Goal: Information Seeking & Learning: Learn about a topic

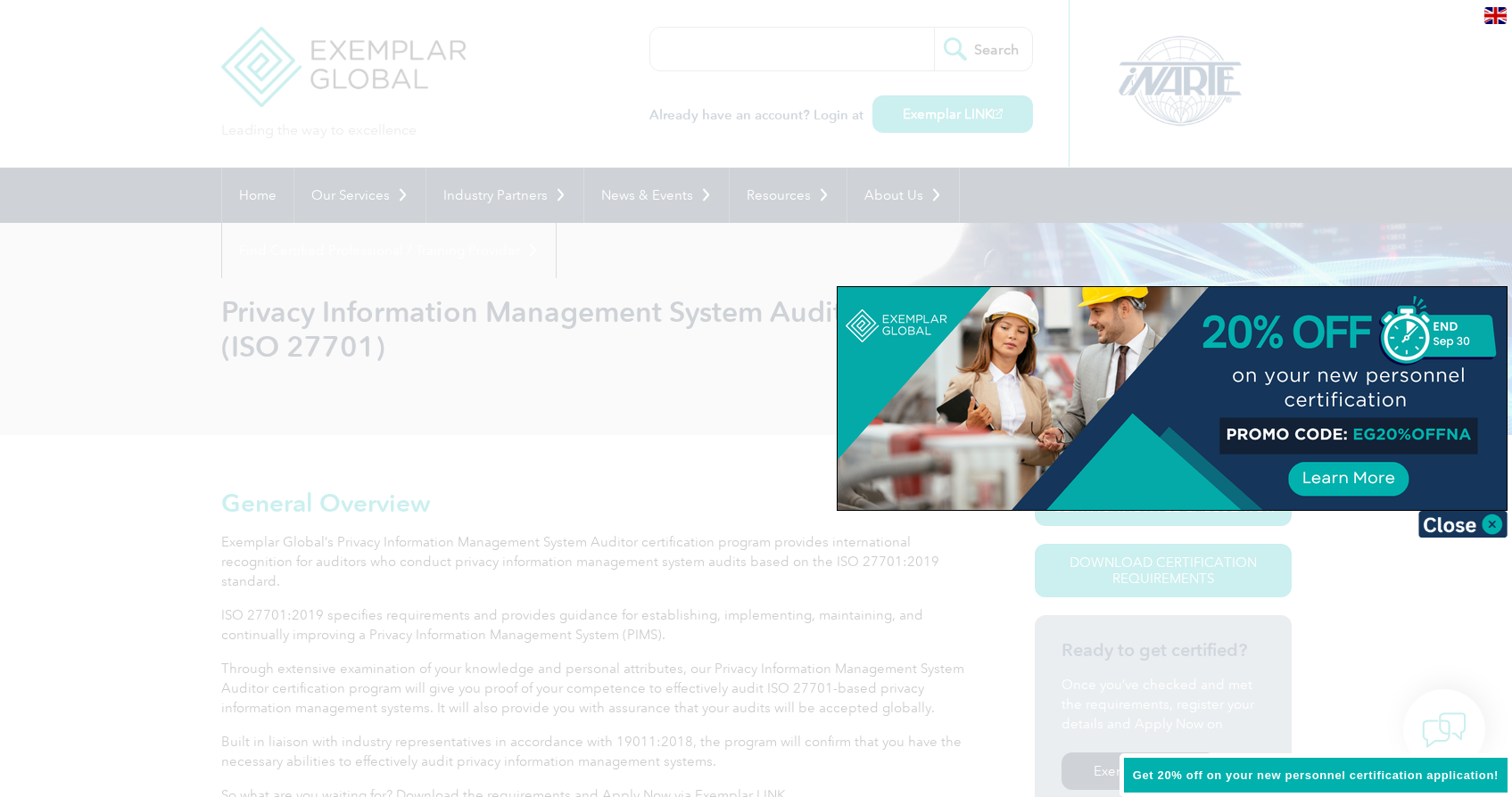
click at [692, 382] on div at bounding box center [756, 398] width 1512 height 797
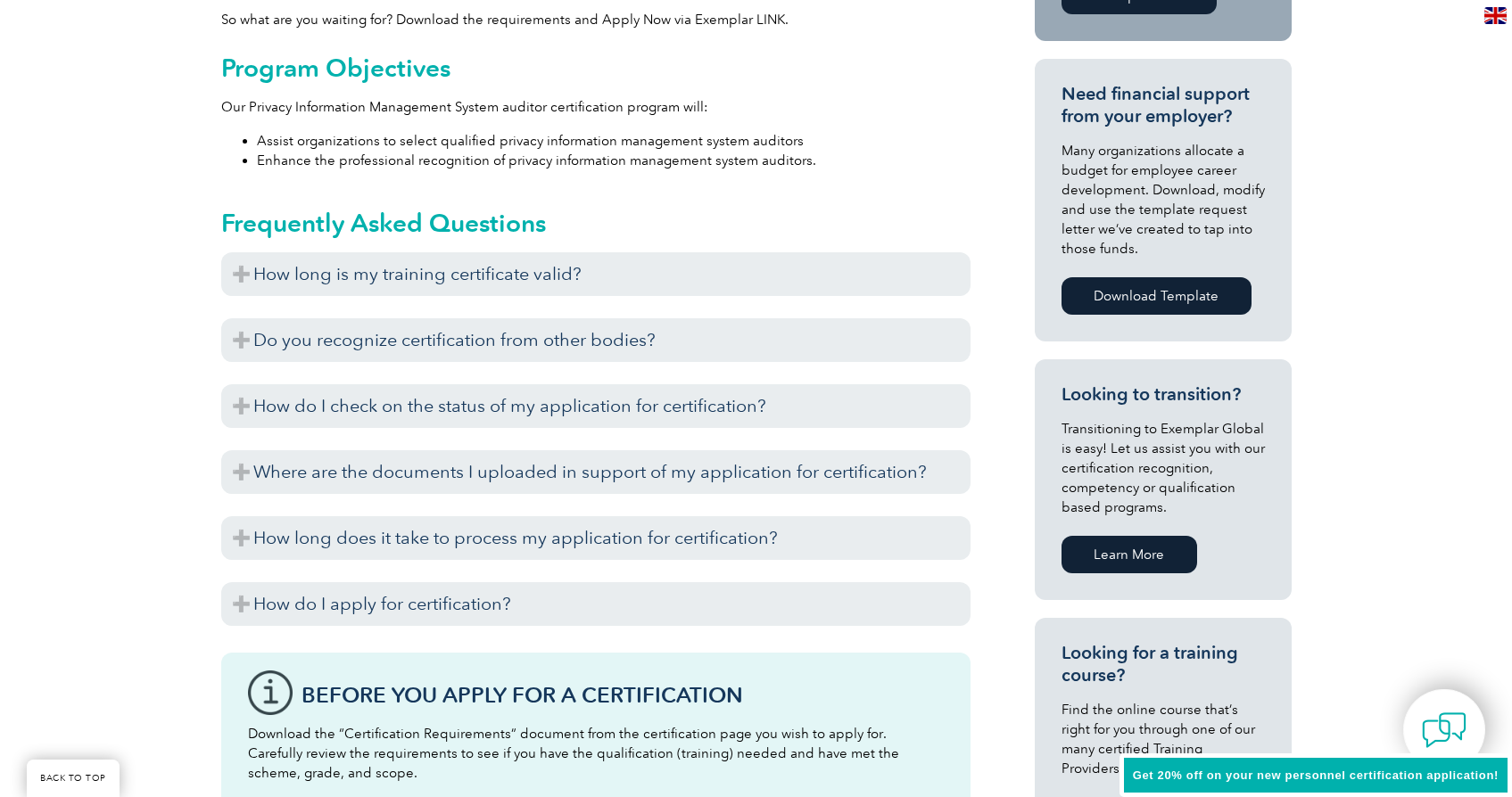
scroll to position [779, 0]
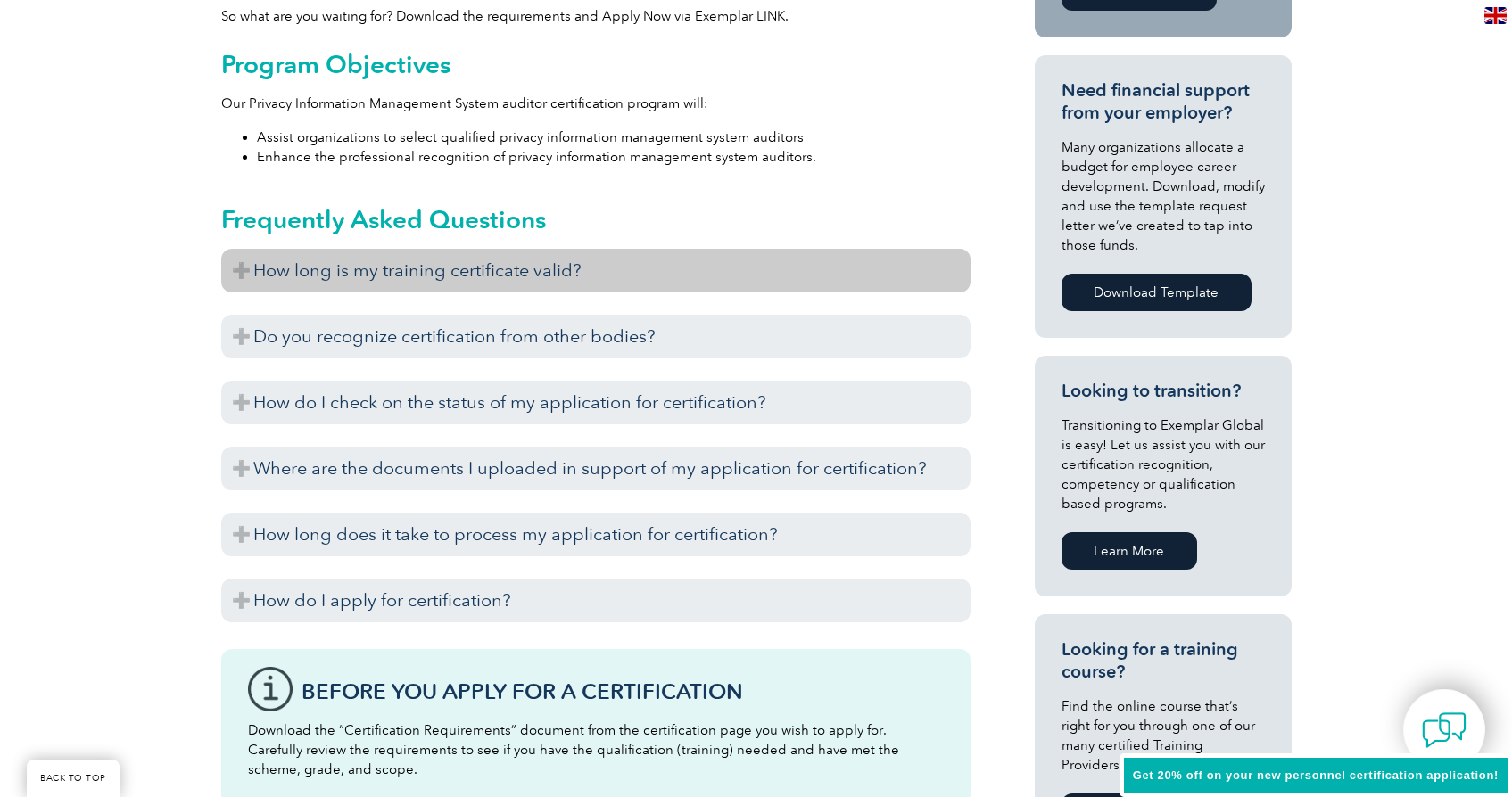
click at [459, 270] on h3 "How long is my training certificate valid?" at bounding box center [596, 270] width 750 height 44
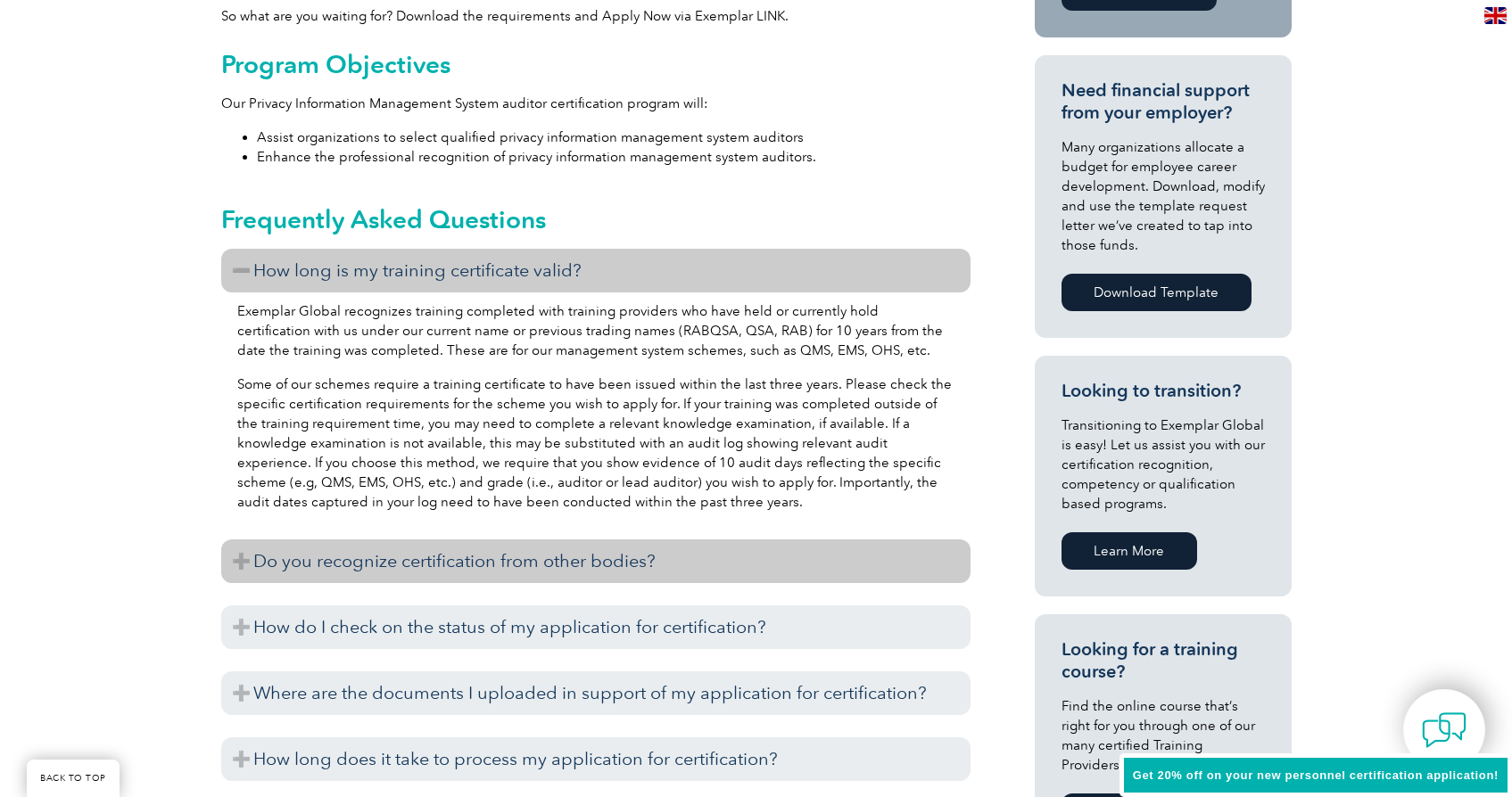
click at [443, 562] on h3 "Do you recognize certification from other bodies?" at bounding box center [596, 562] width 750 height 44
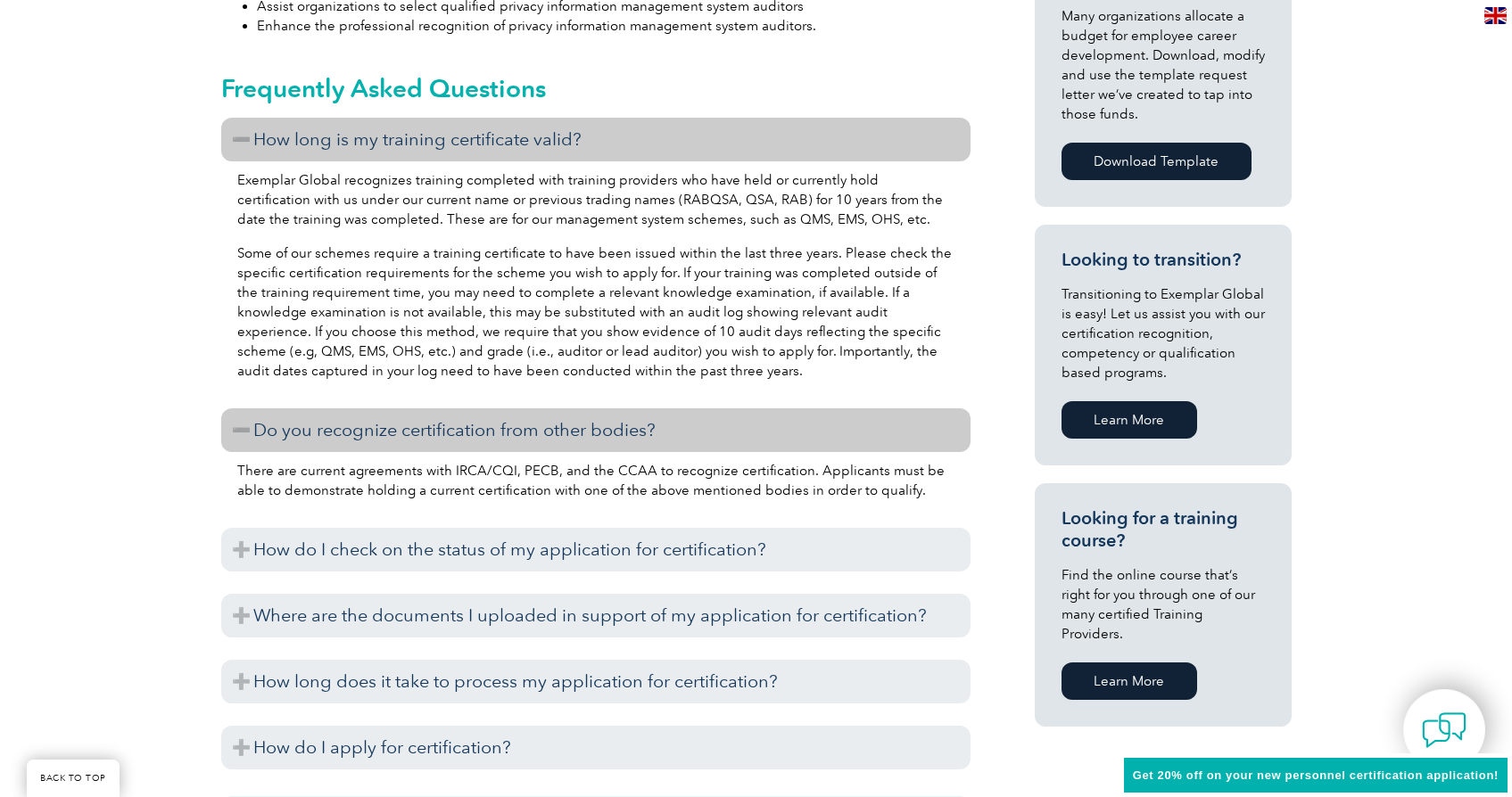
scroll to position [915, 0]
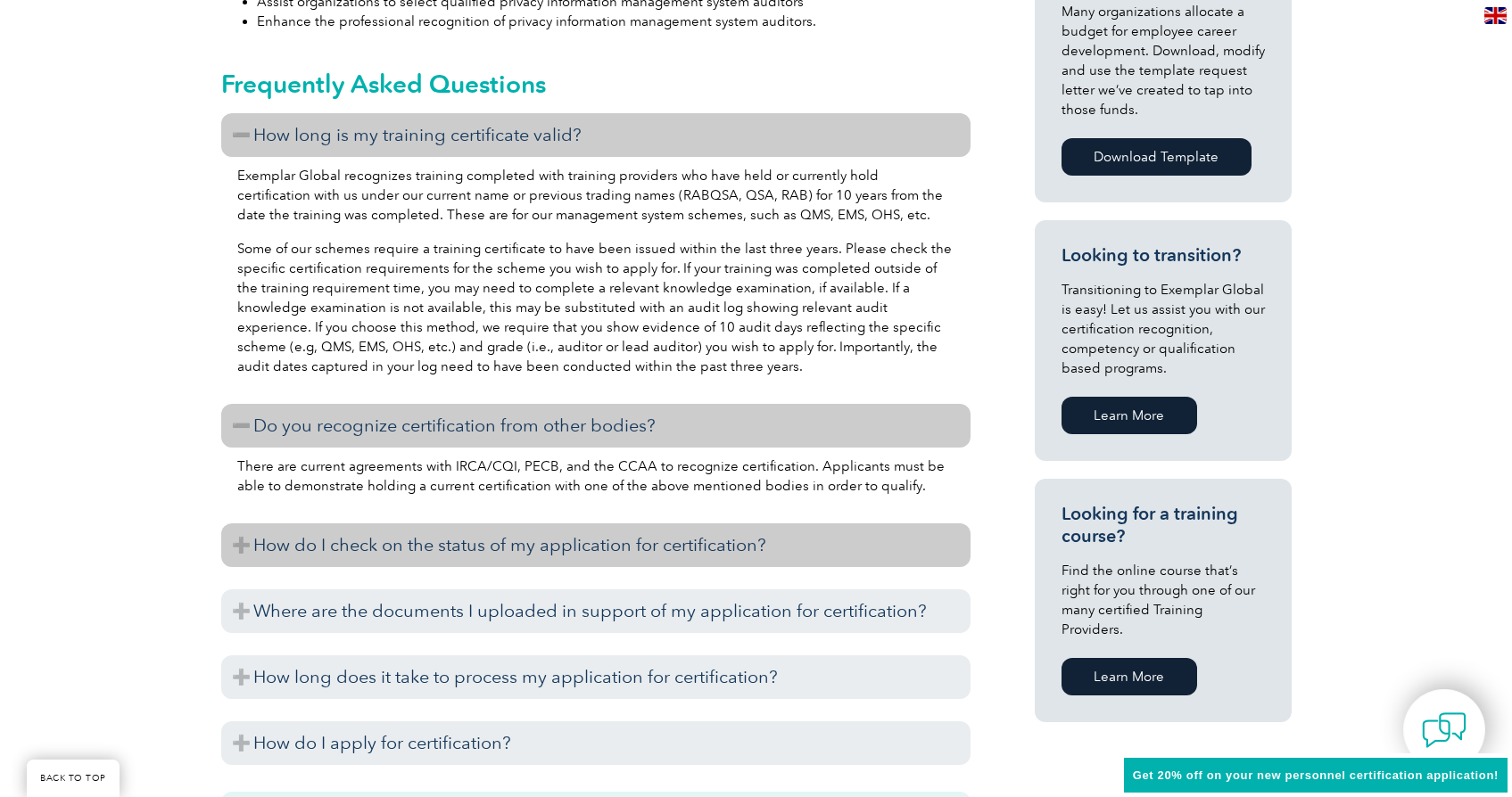
click at [453, 540] on h3 "How do I check on the status of my application for certification?" at bounding box center [596, 546] width 750 height 44
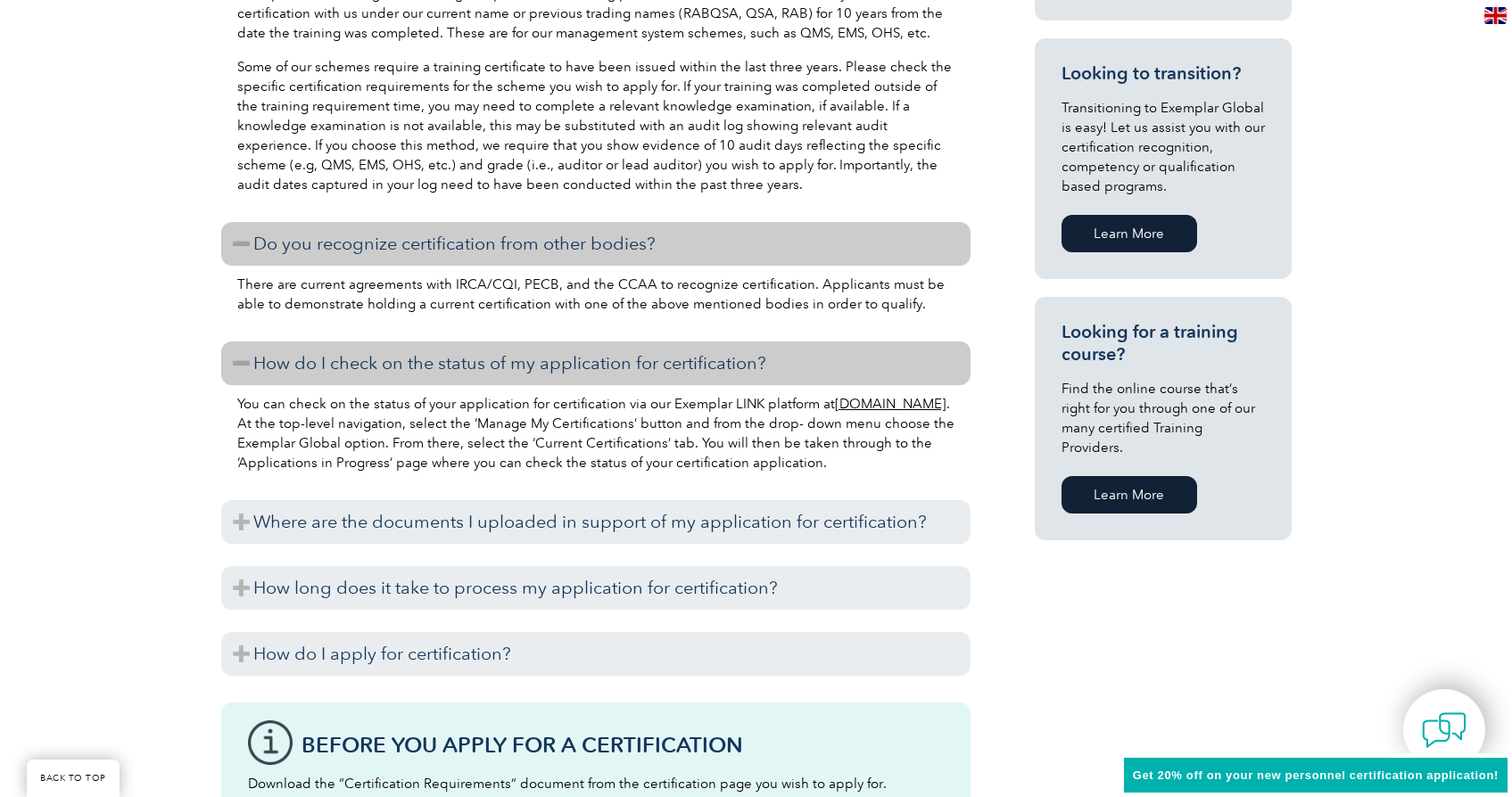
scroll to position [1120, 0]
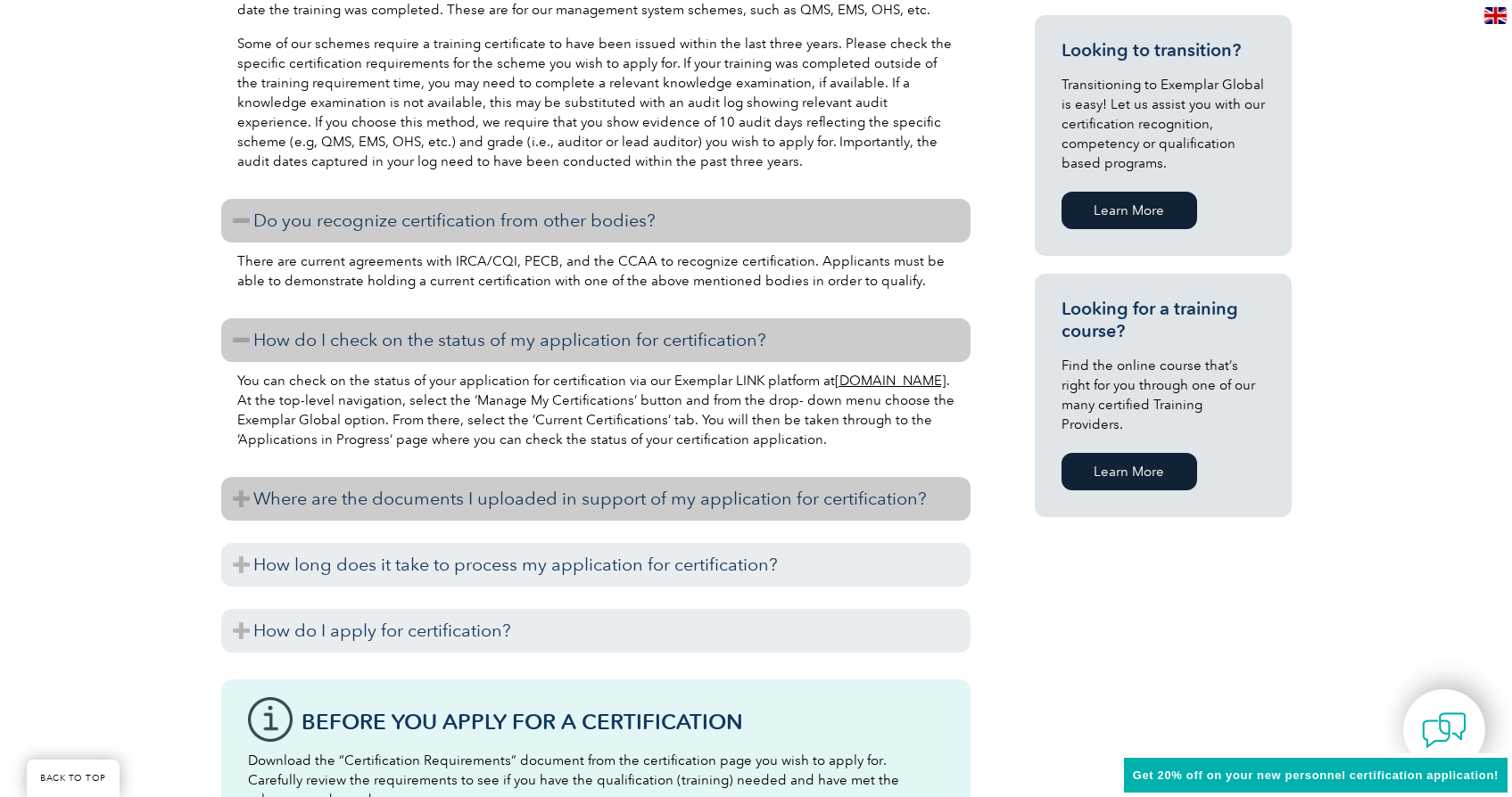
click at [467, 488] on h3 "Where are the documents I uploaded in support of my application for certificati…" at bounding box center [596, 499] width 750 height 44
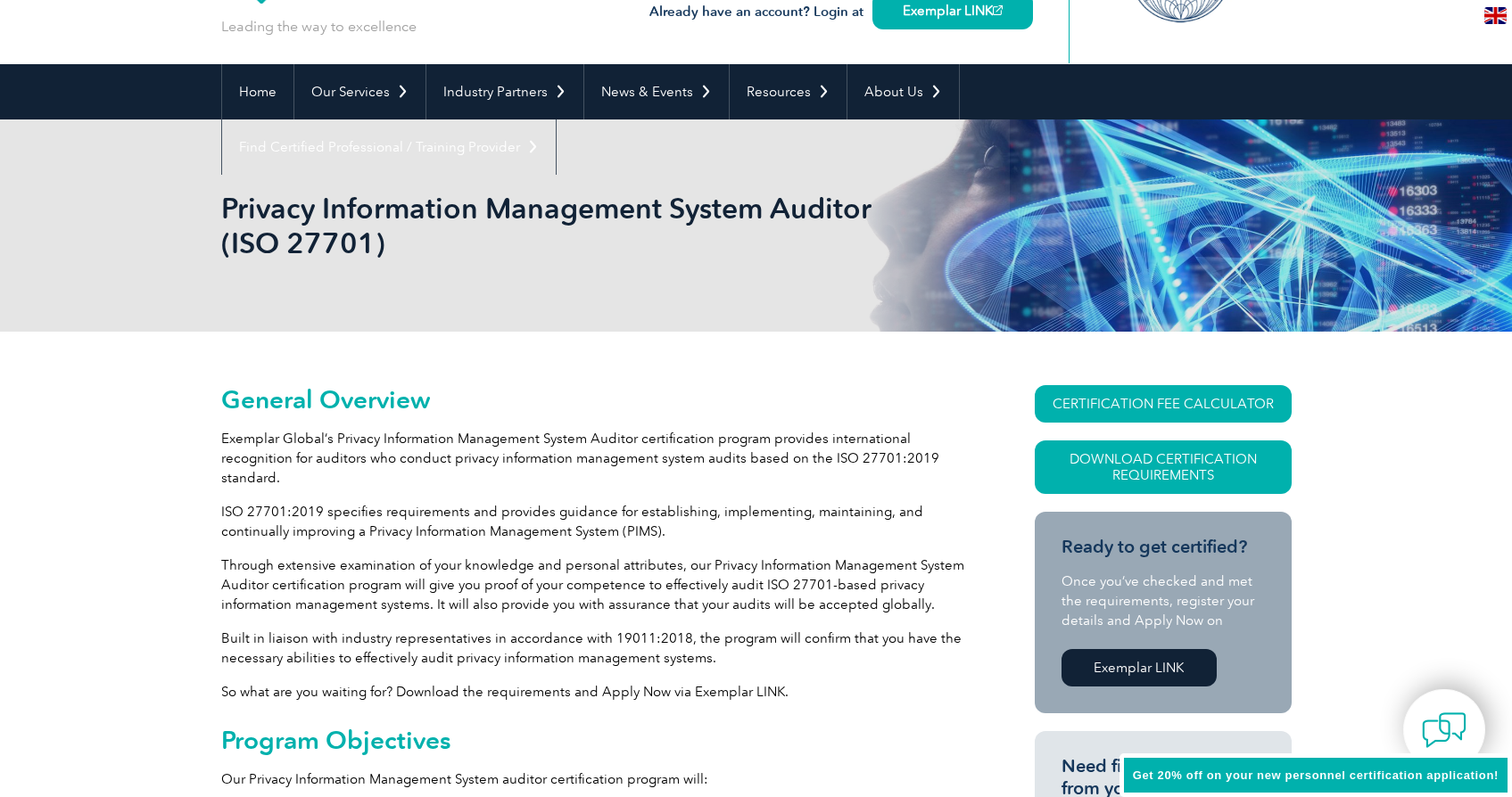
scroll to position [0, 0]
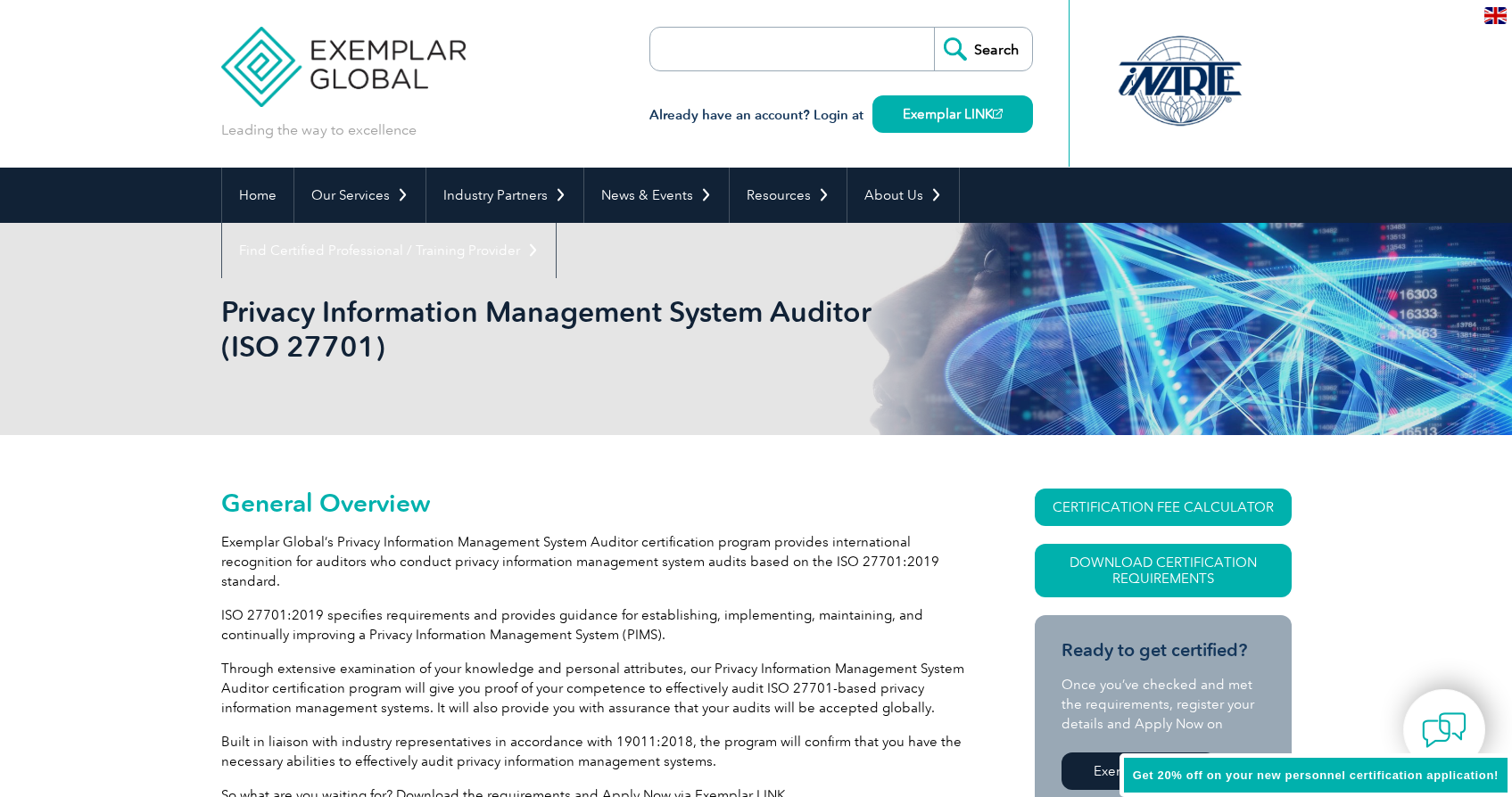
click at [752, 60] on input "search" at bounding box center [754, 49] width 188 height 43
type input "27001:2022"
click at [934, 28] on input "Search" at bounding box center [983, 49] width 98 height 43
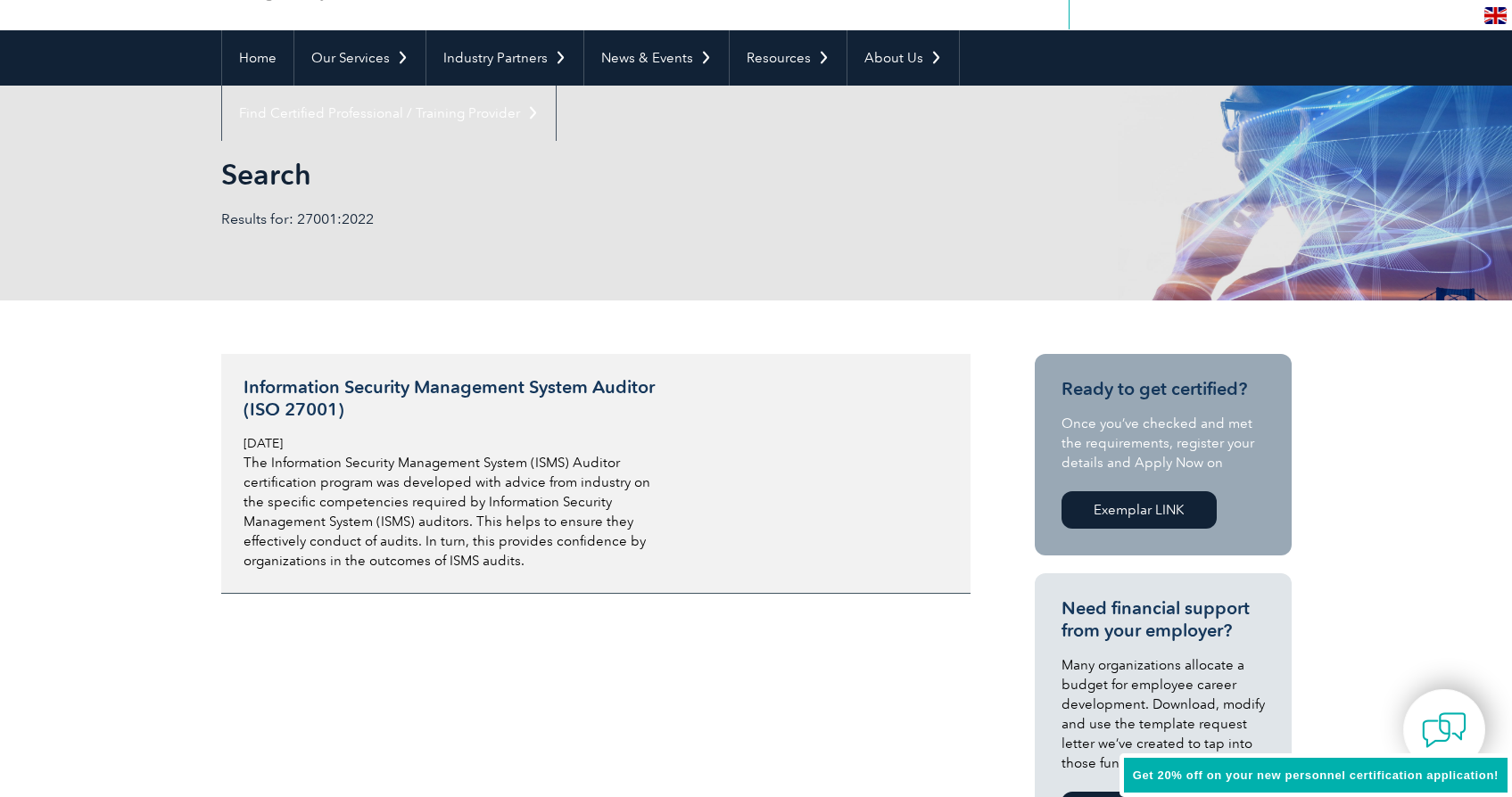
scroll to position [148, 0]
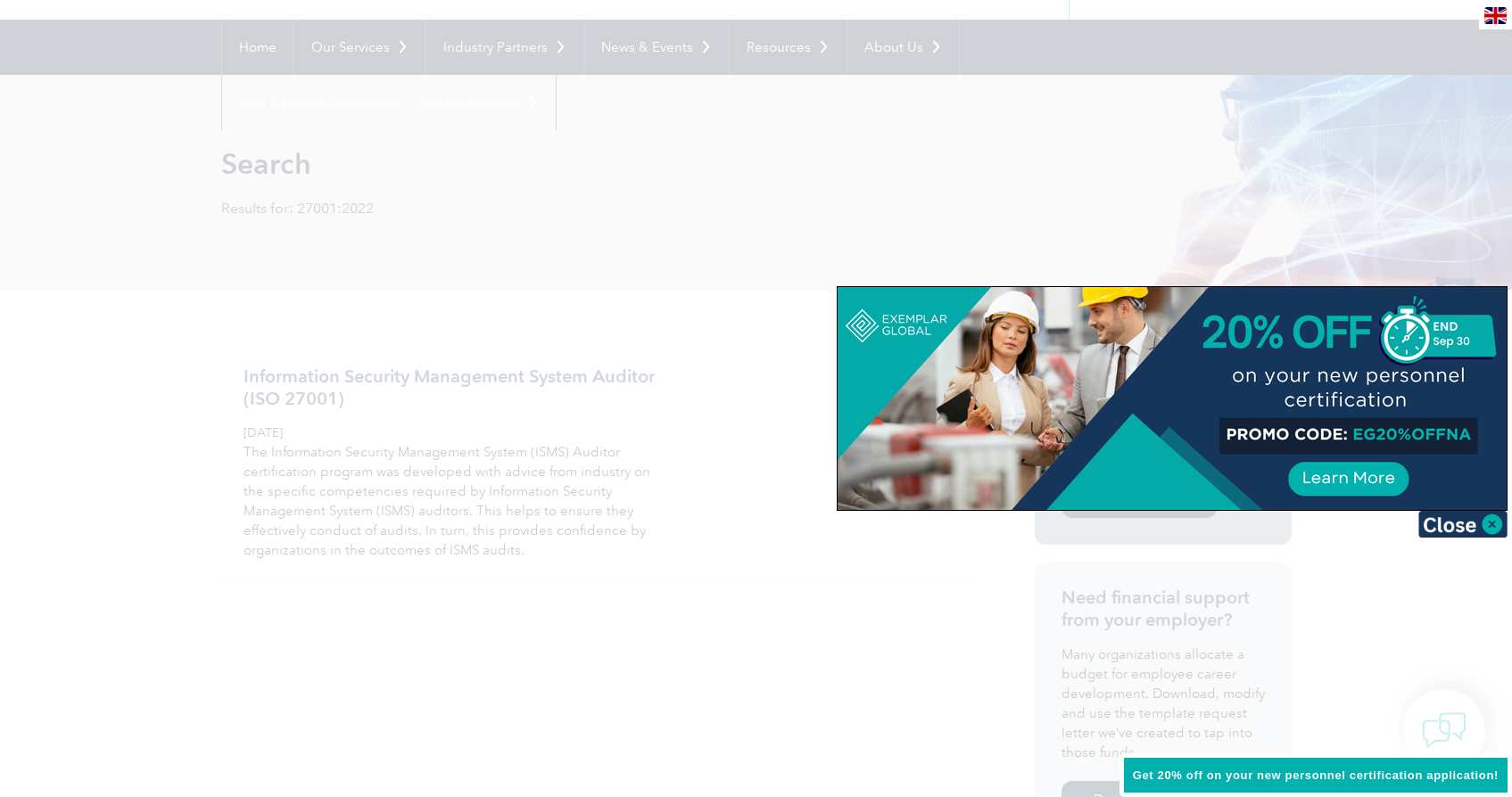
click at [509, 386] on div at bounding box center [756, 398] width 1512 height 797
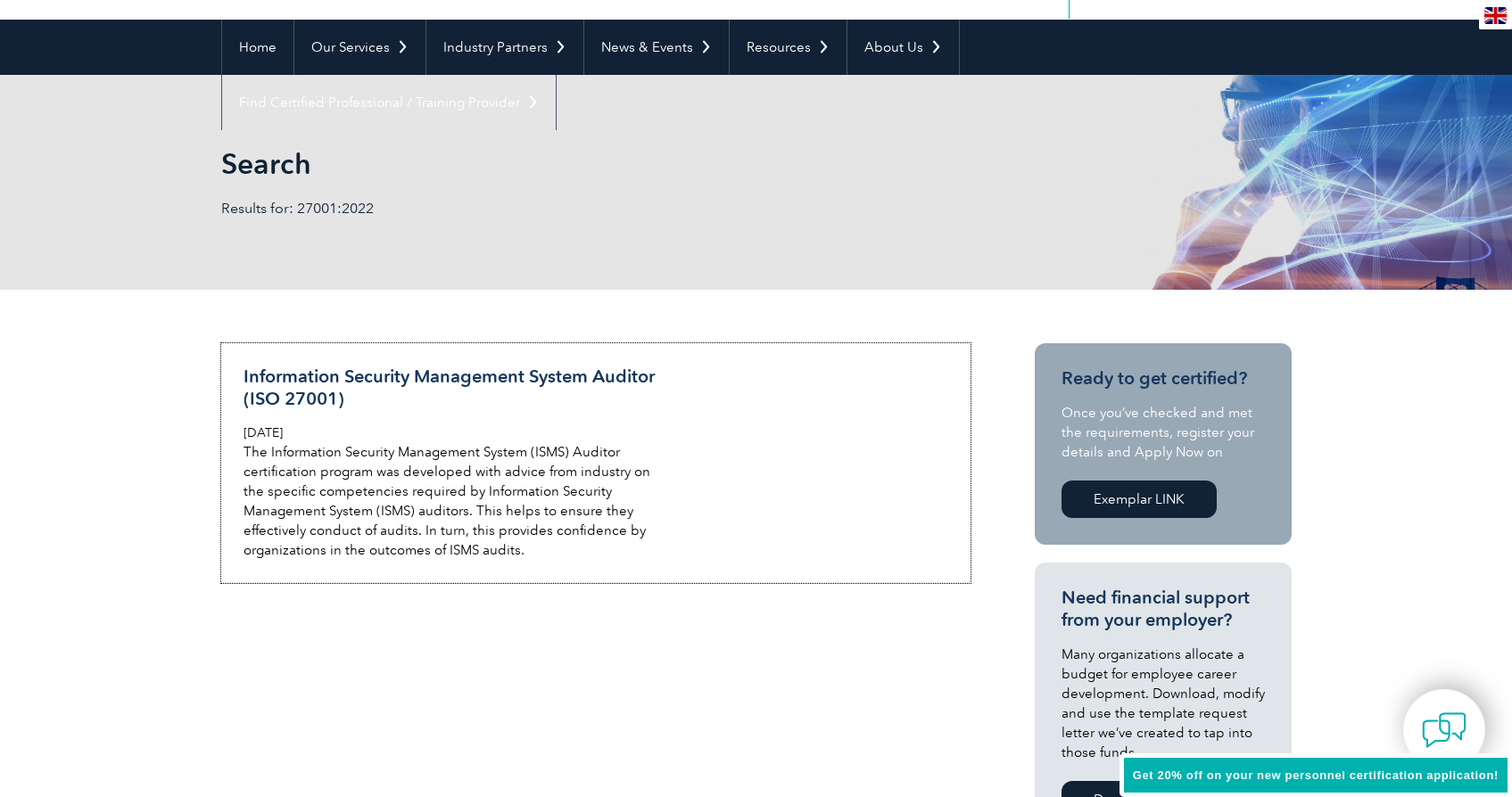
click at [509, 386] on h3 "Information Security Management System Auditor (ISO 27001)" at bounding box center [455, 388] width 423 height 45
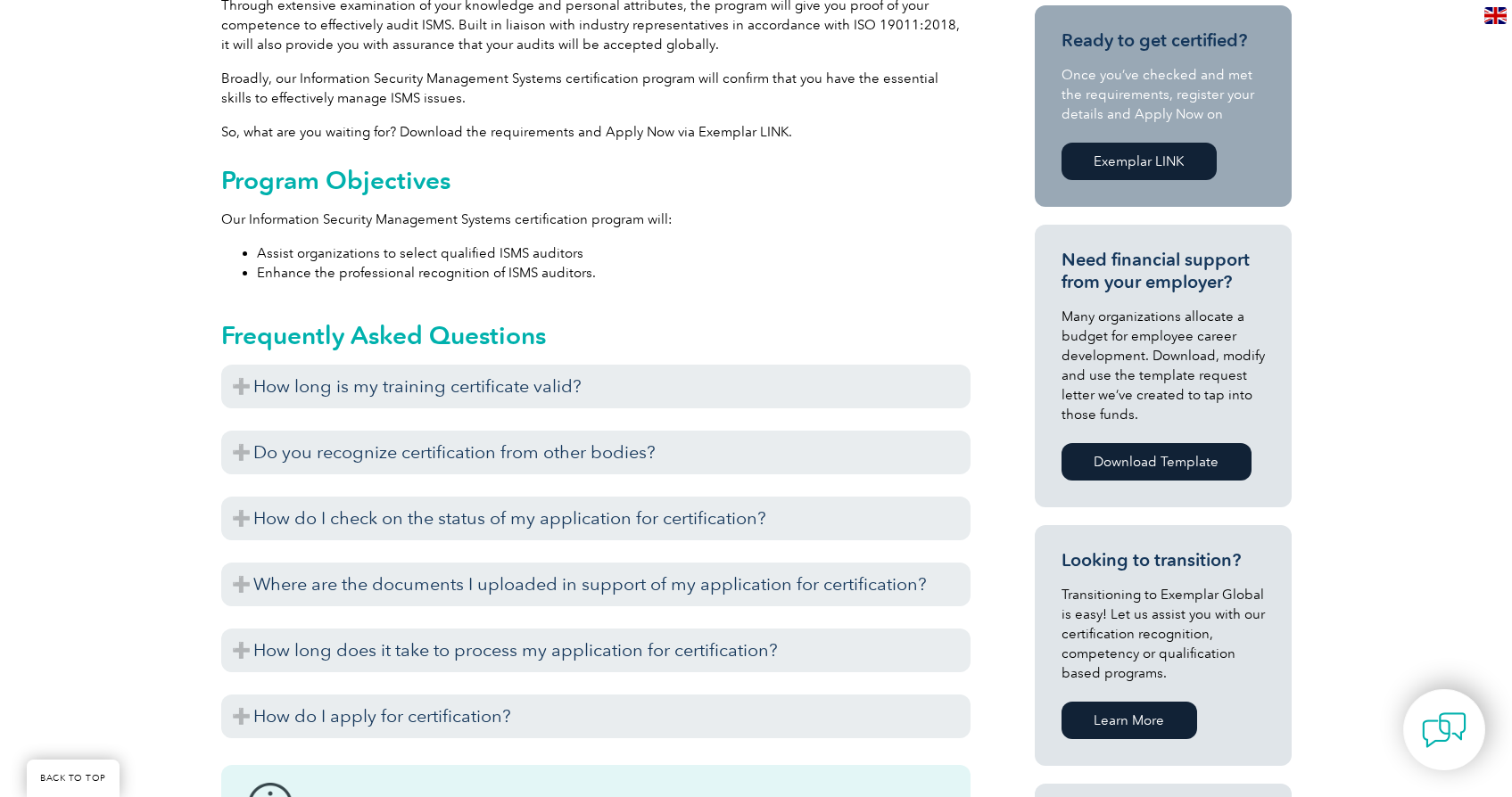
scroll to position [607, 0]
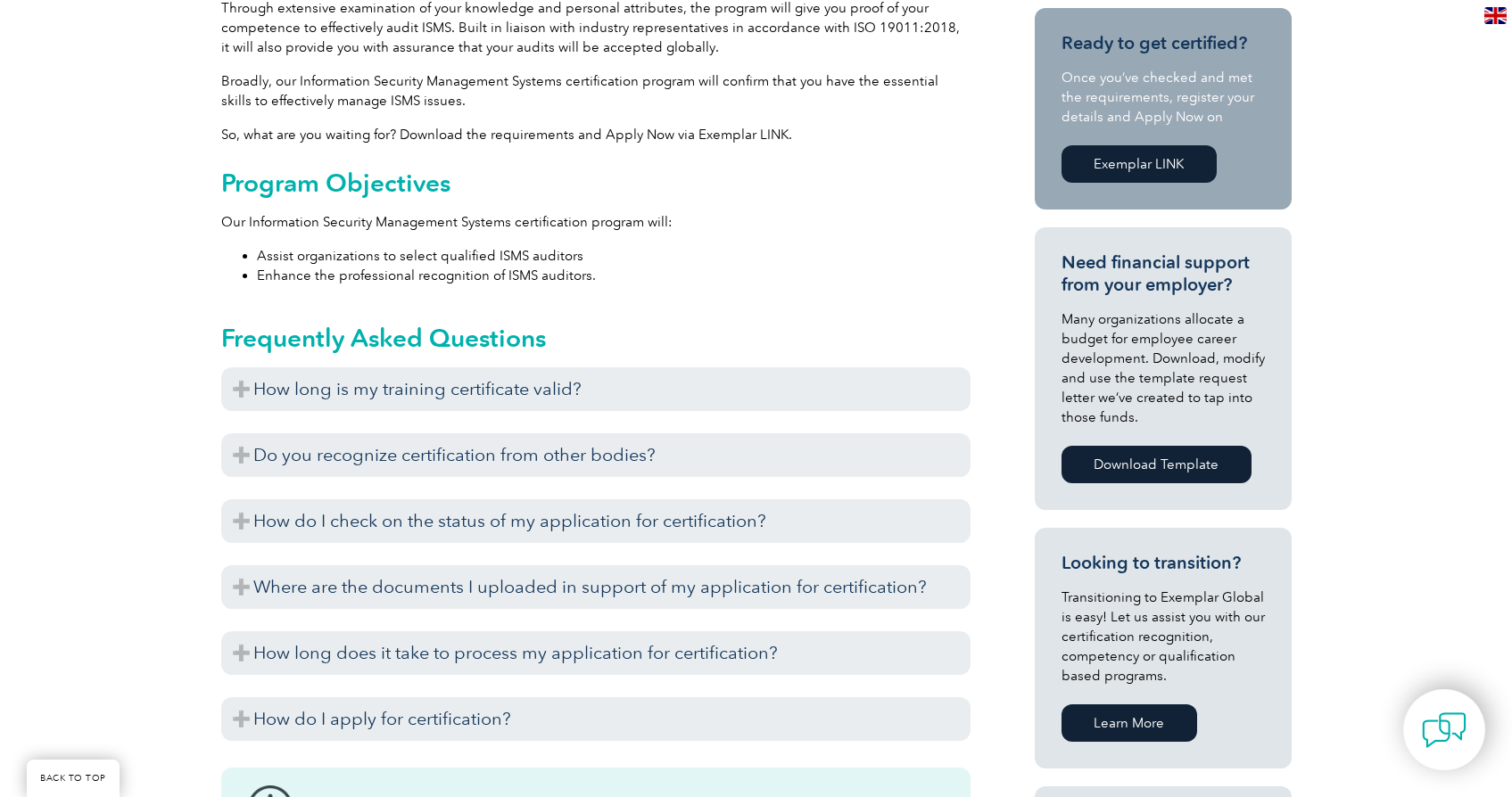
click at [530, 372] on h3 "How long is my training certificate valid?" at bounding box center [596, 389] width 750 height 44
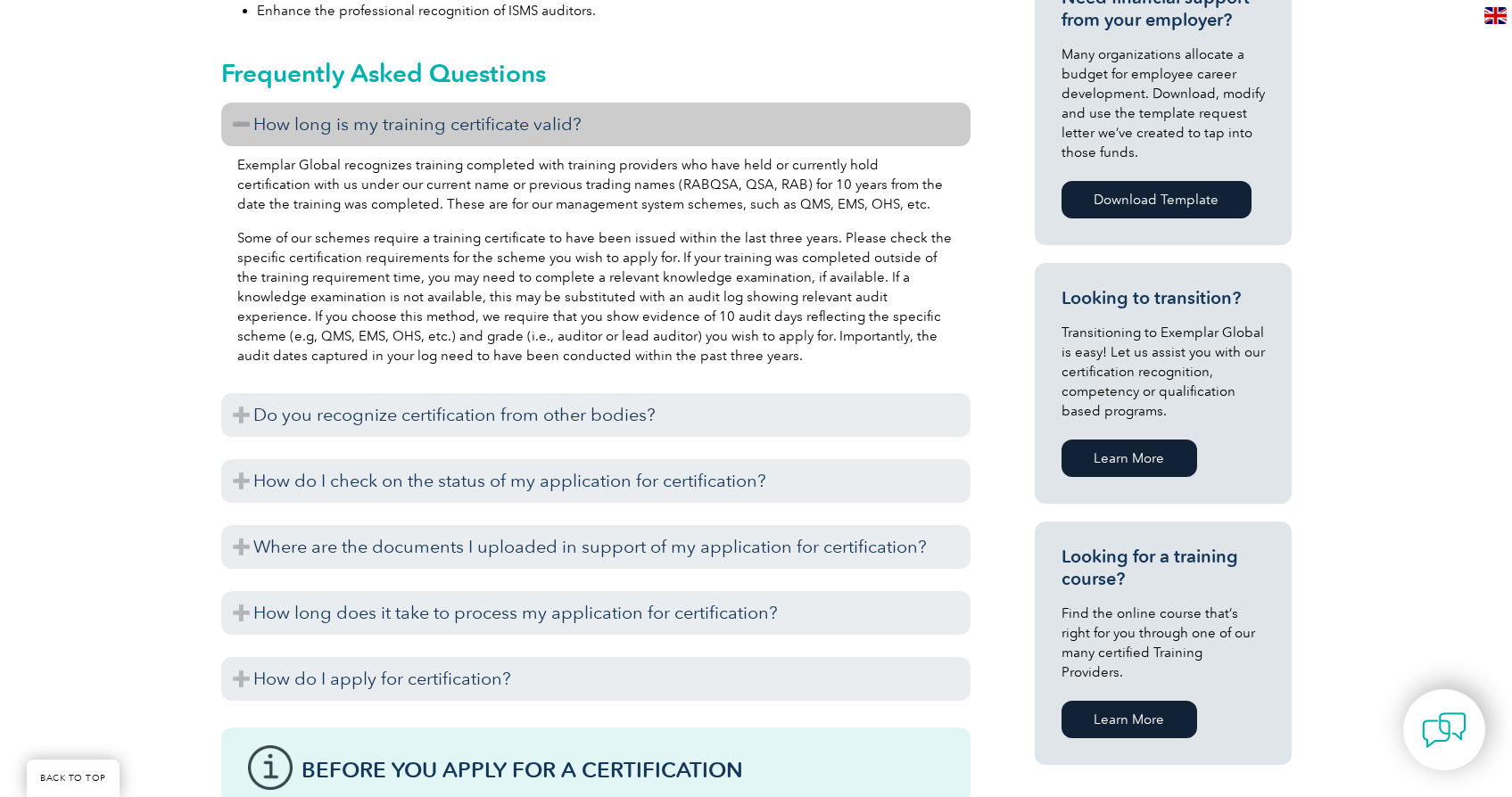
scroll to position [964, 0]
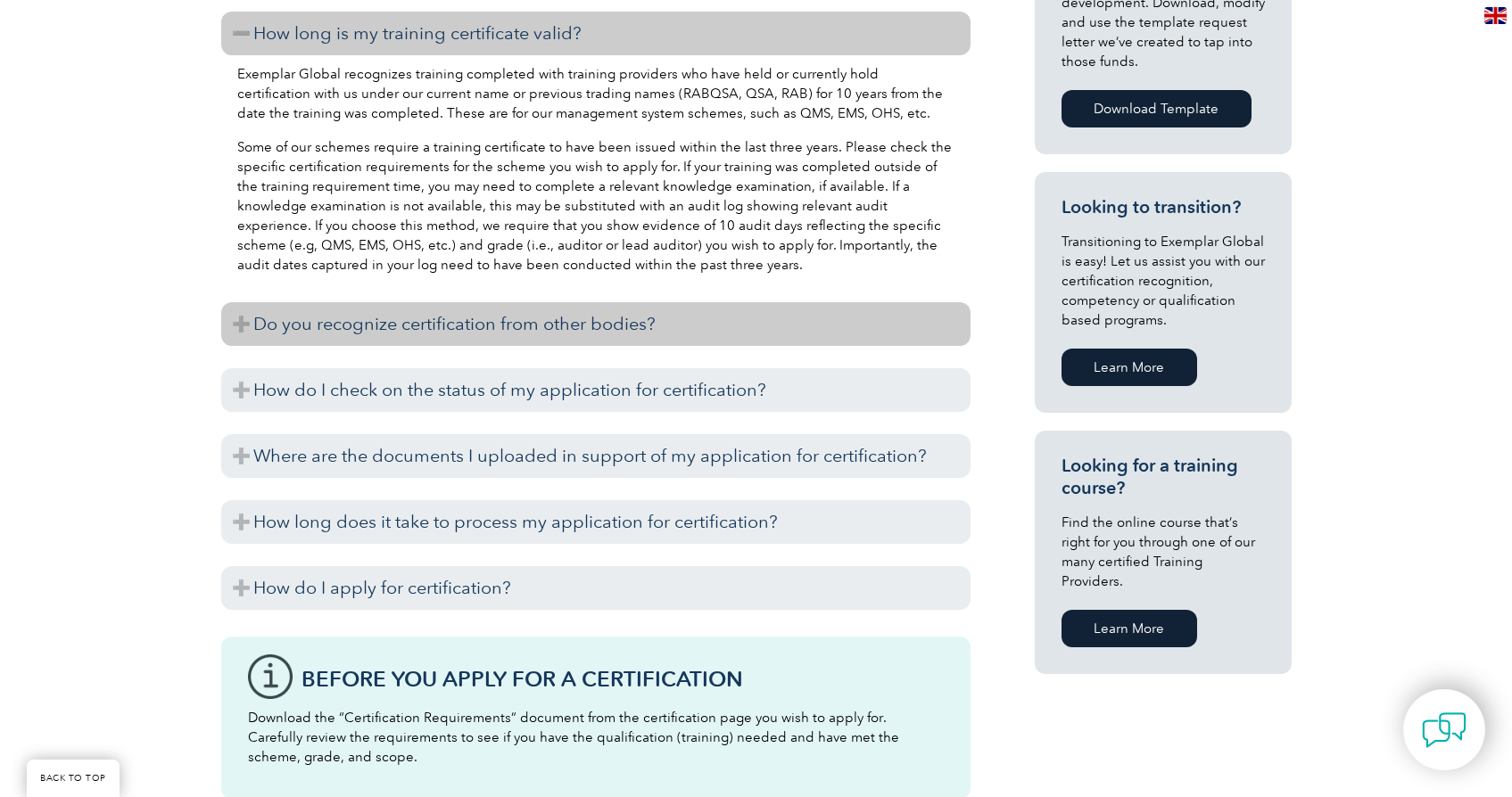
click at [563, 332] on h3 "Do you recognize certification from other bodies?" at bounding box center [596, 324] width 750 height 44
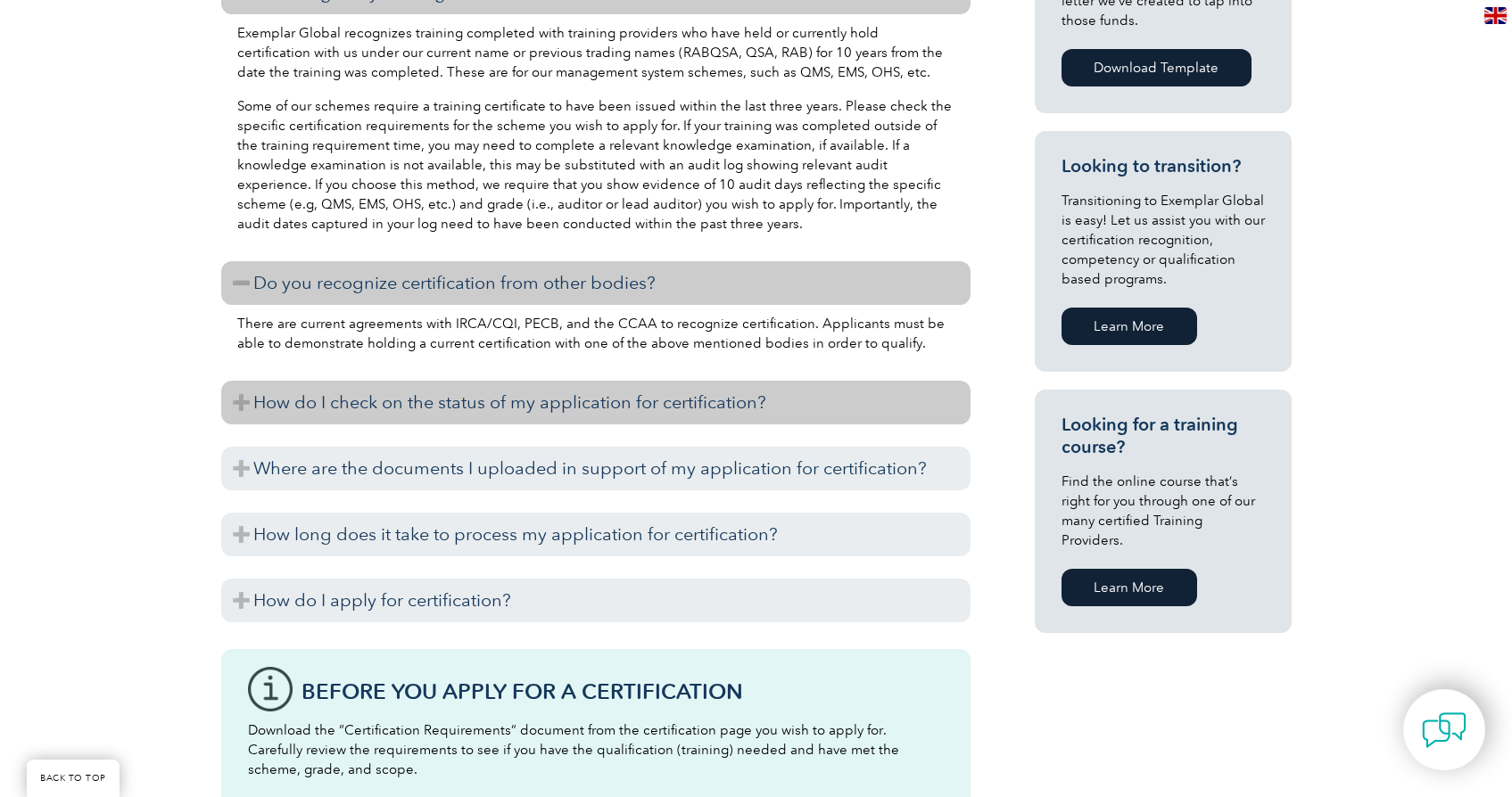
click at [566, 400] on h3 "How do I check on the status of my application for certification?" at bounding box center [596, 403] width 750 height 44
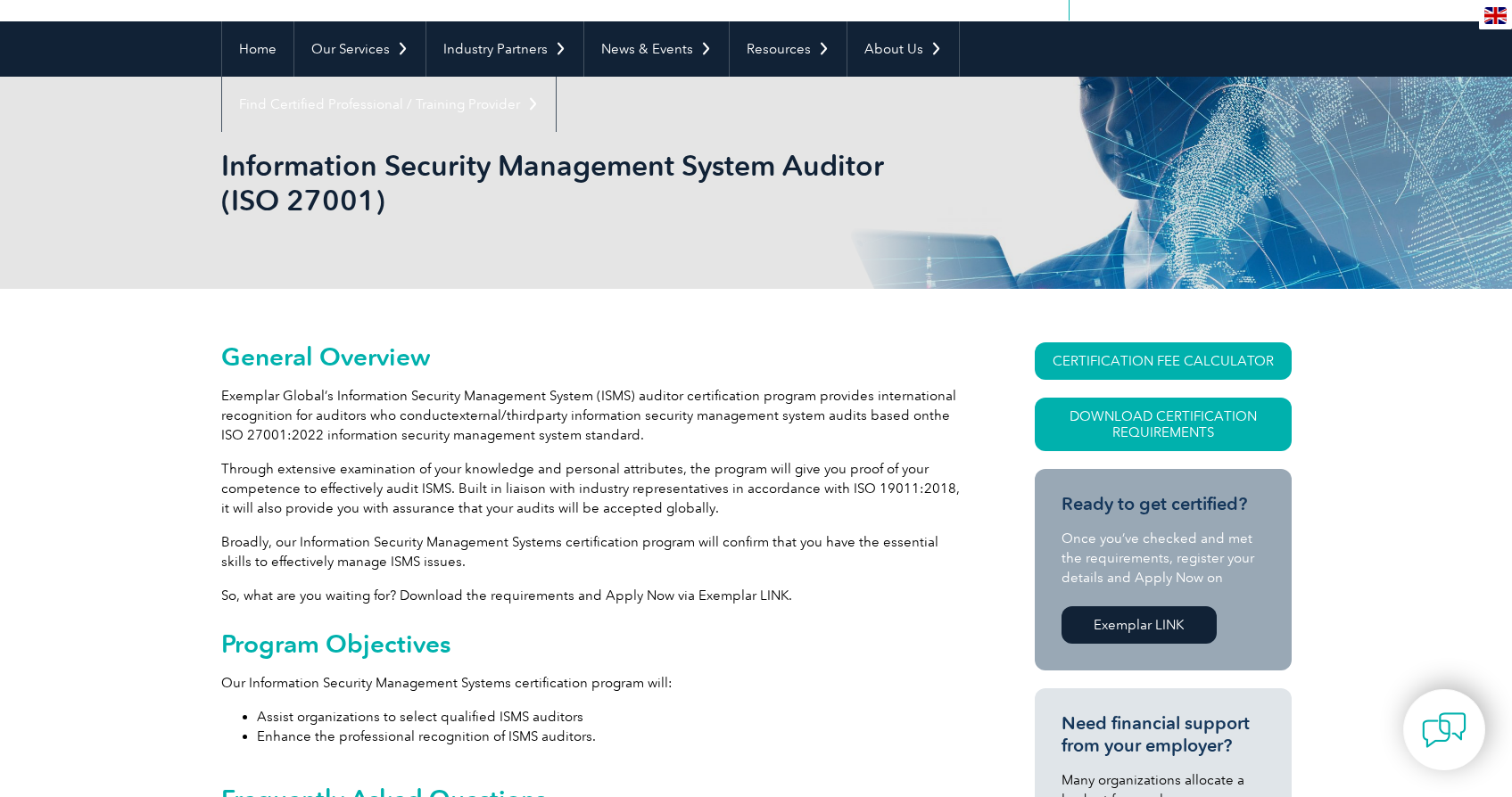
scroll to position [0, 0]
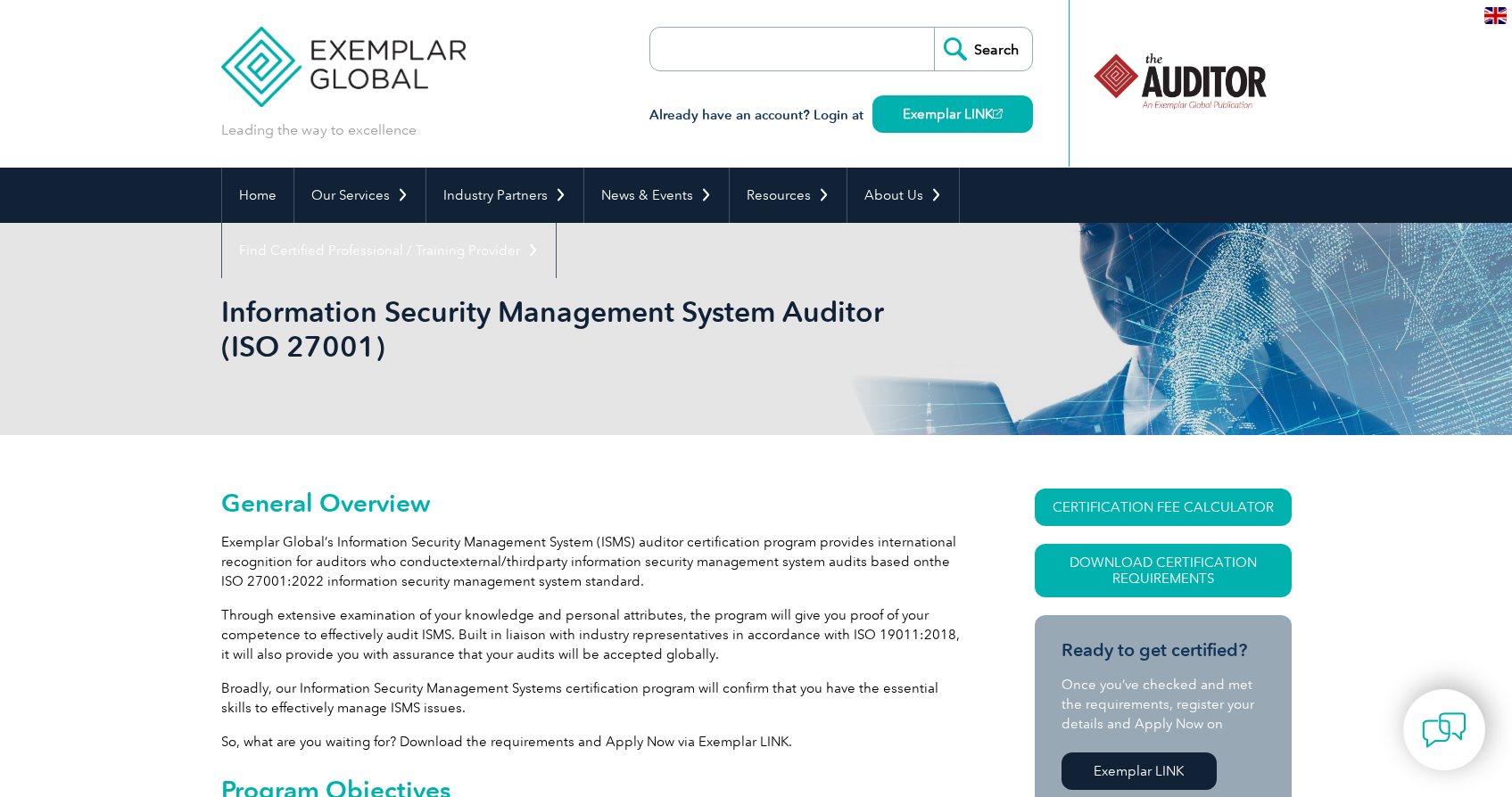
click at [1496, 14] on img at bounding box center [1496, 15] width 22 height 17
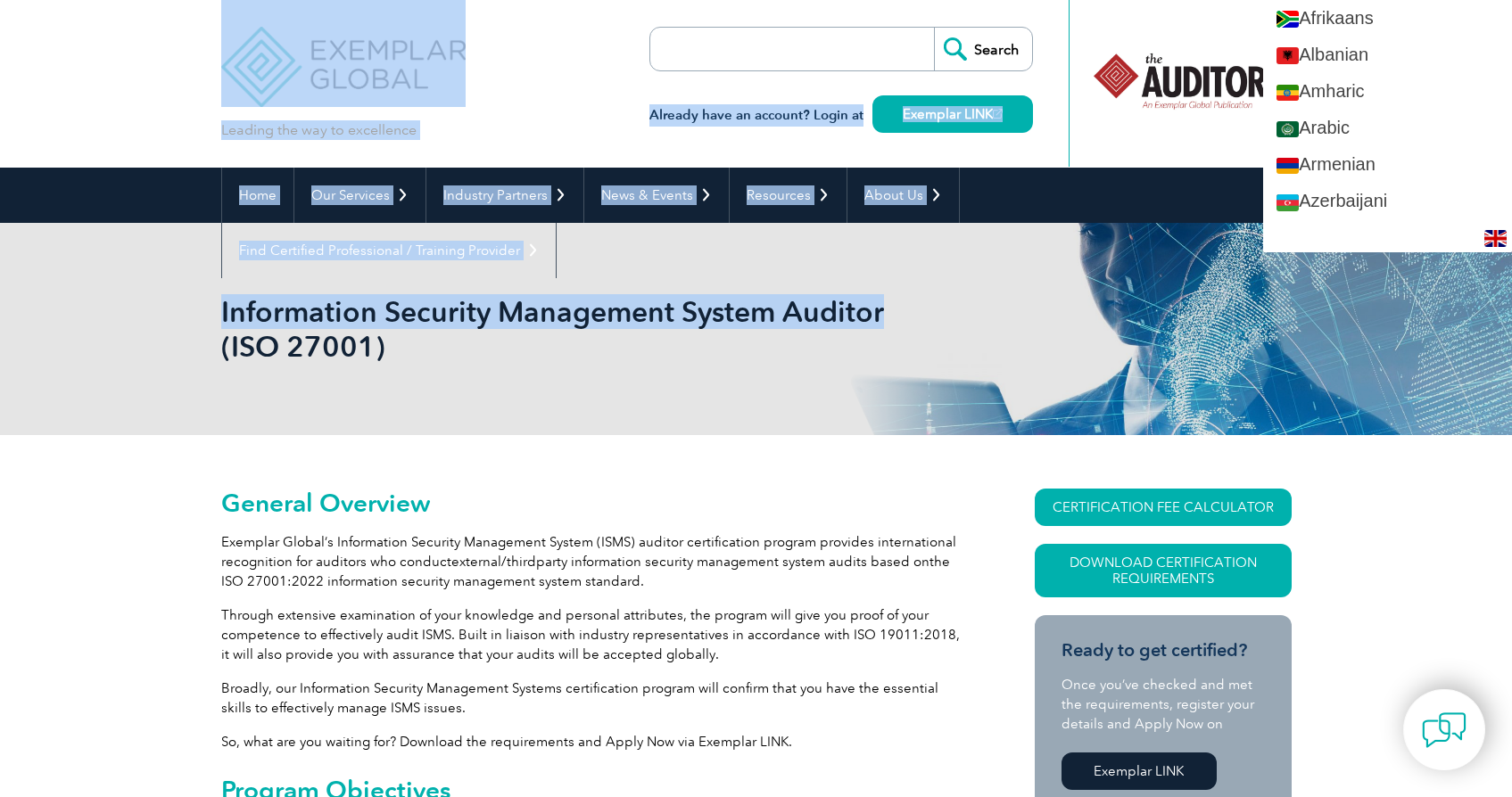
drag, startPoint x: 1084, startPoint y: 297, endPoint x: 463, endPoint y: 96, distance: 652.7
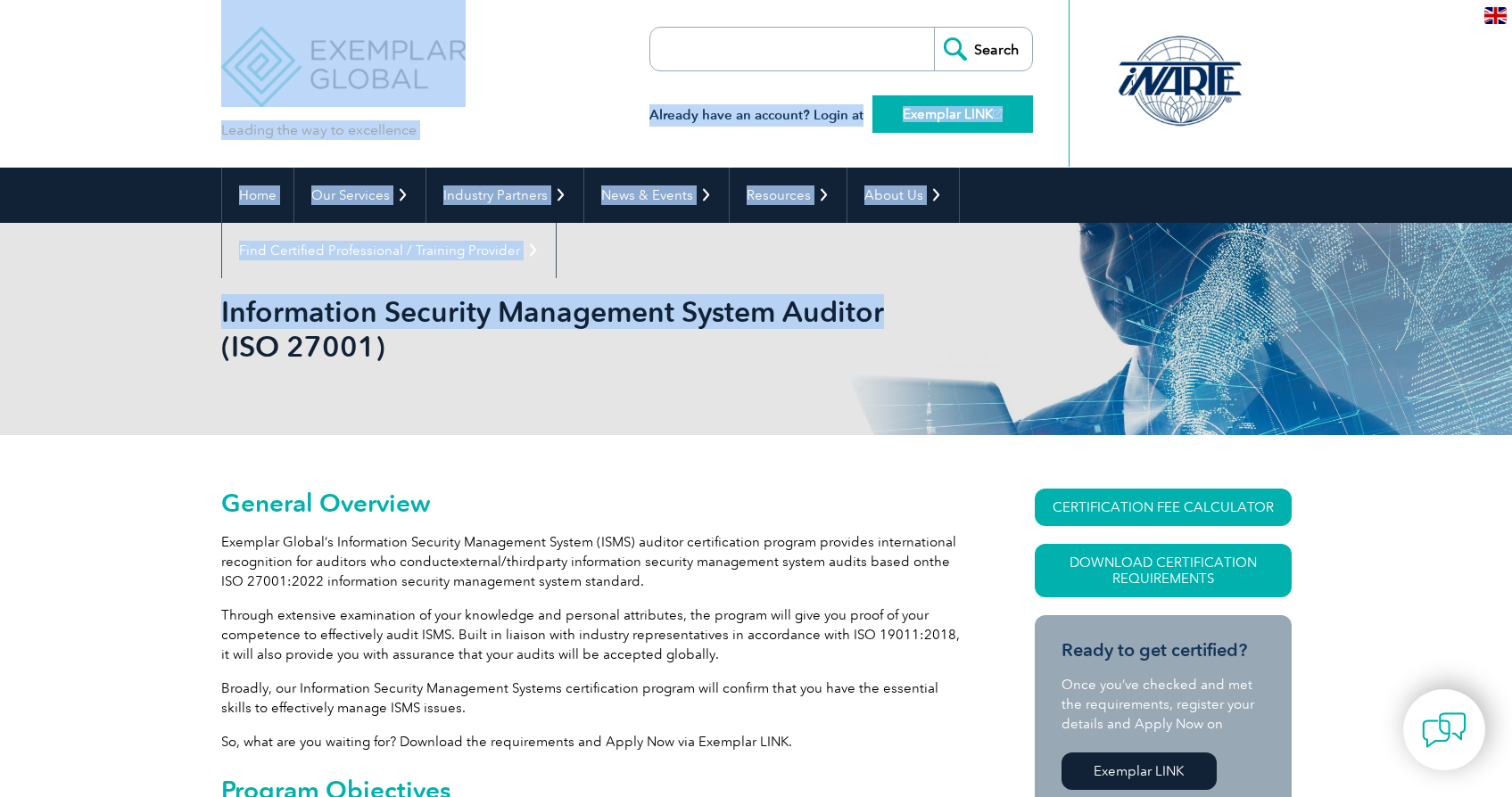
click at [938, 117] on link "Exemplar LINK" at bounding box center [952, 115] width 161 height 38
